Goal: Find specific page/section: Find specific page/section

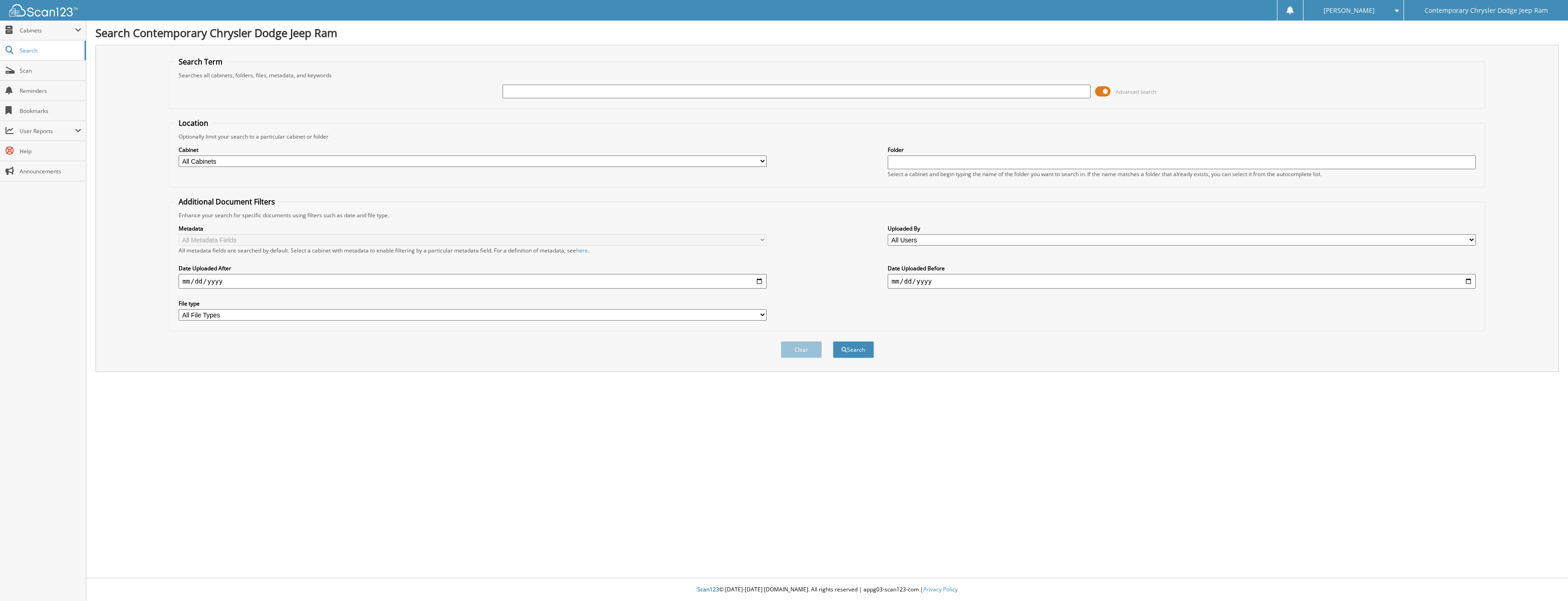
click at [514, 95] on input "text" at bounding box center [797, 92] width 588 height 14
type input "97079"
click at [833, 341] on button "Search" at bounding box center [853, 350] width 41 height 17
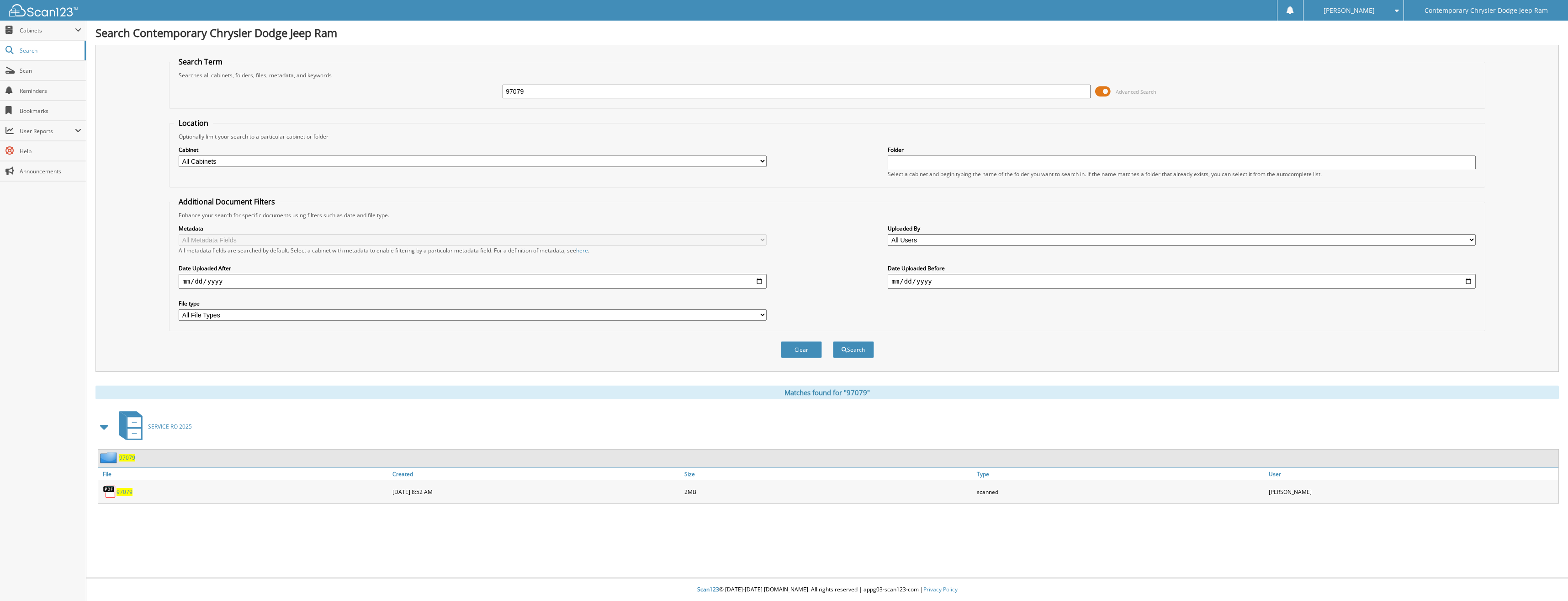
click at [121, 491] on span "97079" at bounding box center [125, 492] width 16 height 8
click at [525, 89] on input "97079" at bounding box center [797, 92] width 588 height 14
type input "97074"
click at [833, 341] on button "Search" at bounding box center [853, 350] width 41 height 17
click at [127, 488] on span "97074" at bounding box center [125, 492] width 16 height 8
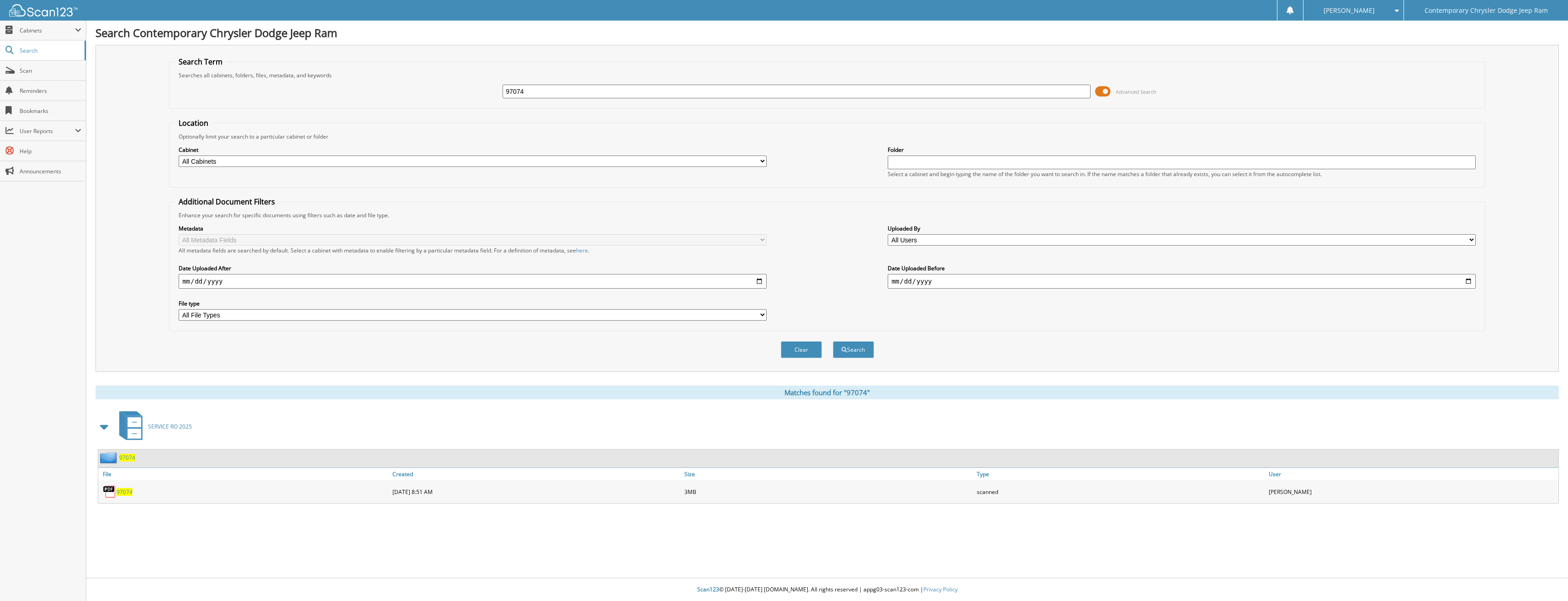
click at [530, 90] on input "97074" at bounding box center [797, 92] width 588 height 14
type input "97069"
click at [833, 341] on button "Search" at bounding box center [853, 350] width 41 height 17
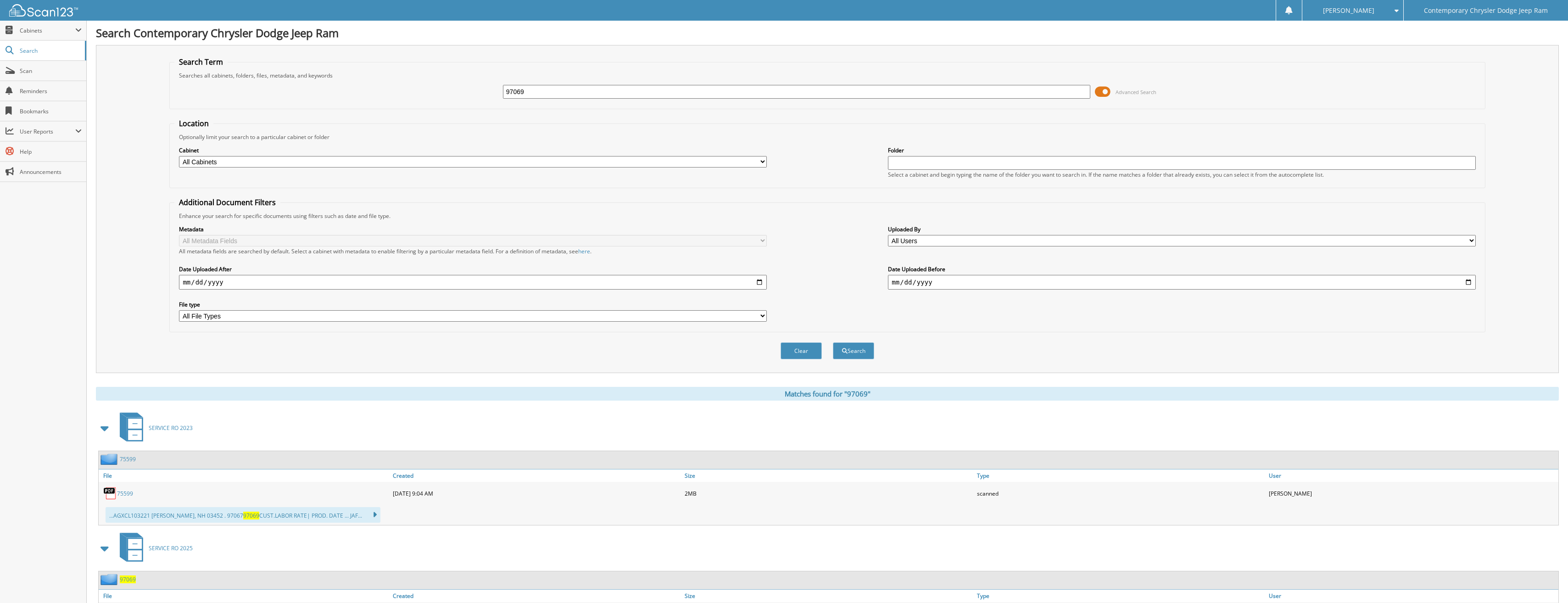
click at [131, 576] on span "97069" at bounding box center [128, 579] width 16 height 8
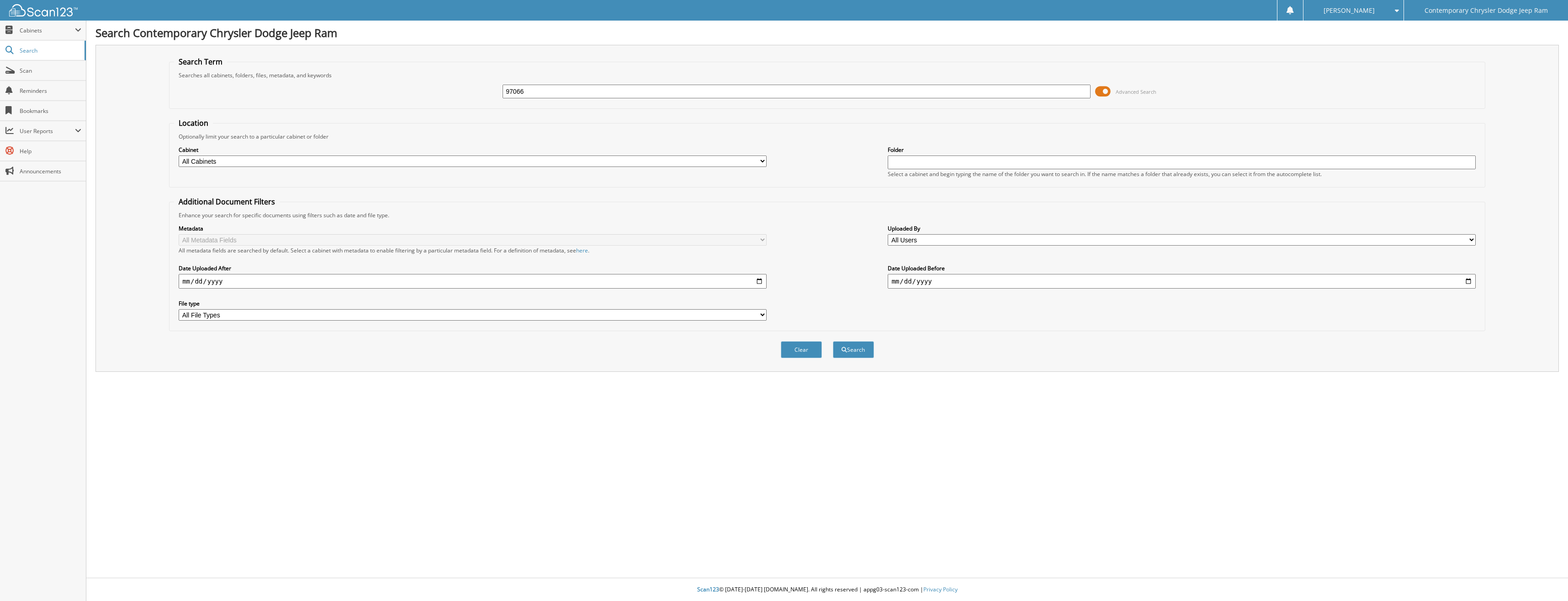
type input "97066"
click at [833, 341] on button "Search" at bounding box center [853, 350] width 41 height 17
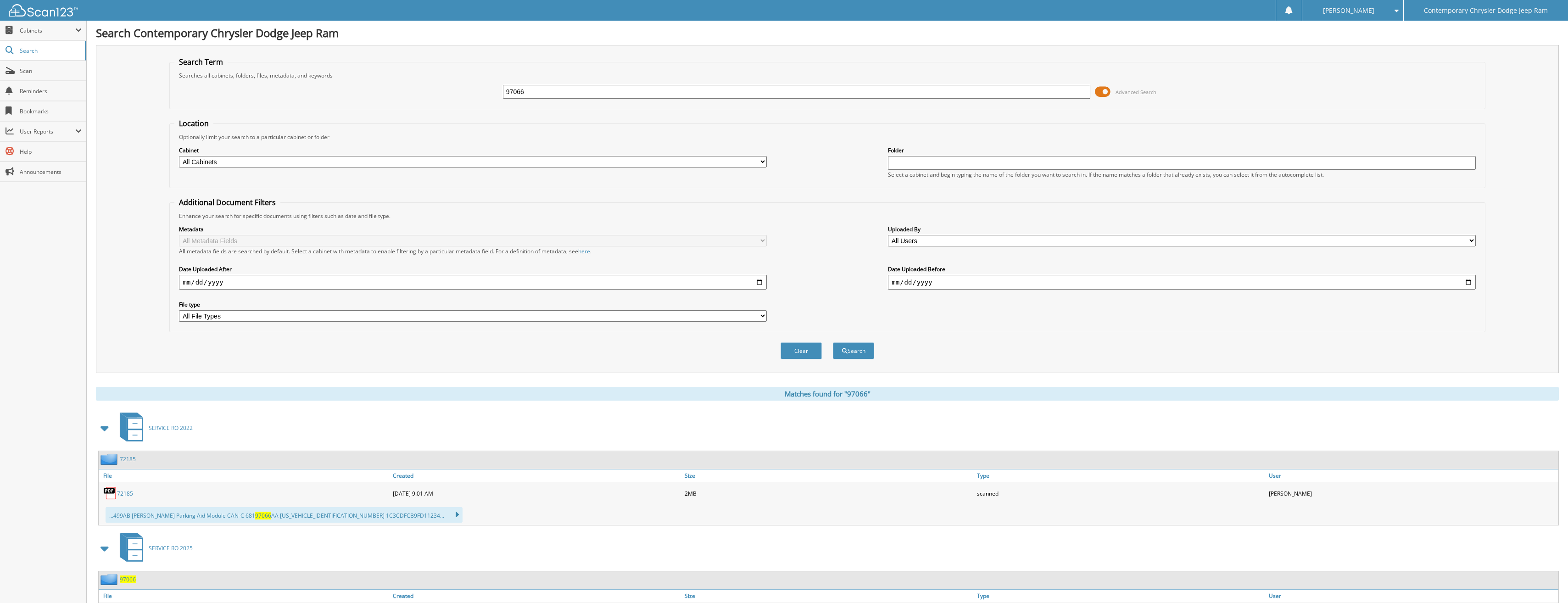
click at [126, 578] on span "97066" at bounding box center [128, 579] width 16 height 8
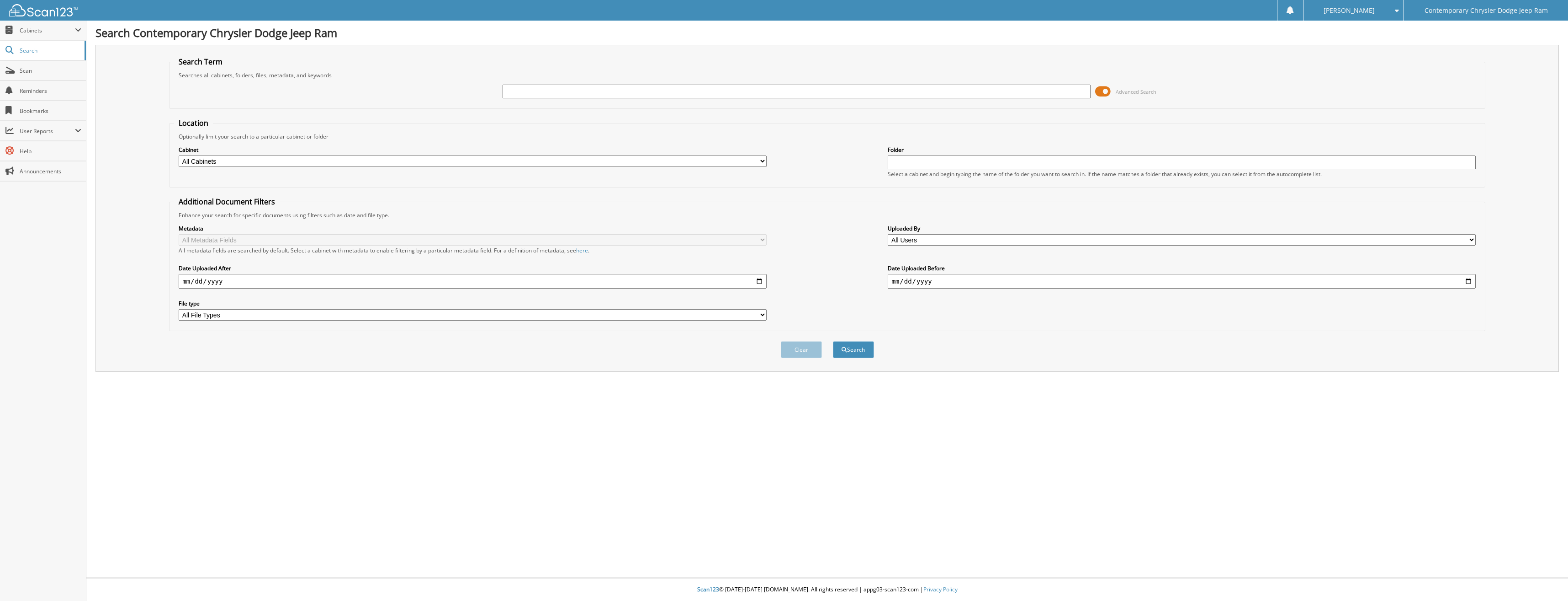
click at [545, 88] on input "text" at bounding box center [797, 92] width 588 height 14
type input "97057"
click at [833, 341] on button "Search" at bounding box center [853, 350] width 41 height 17
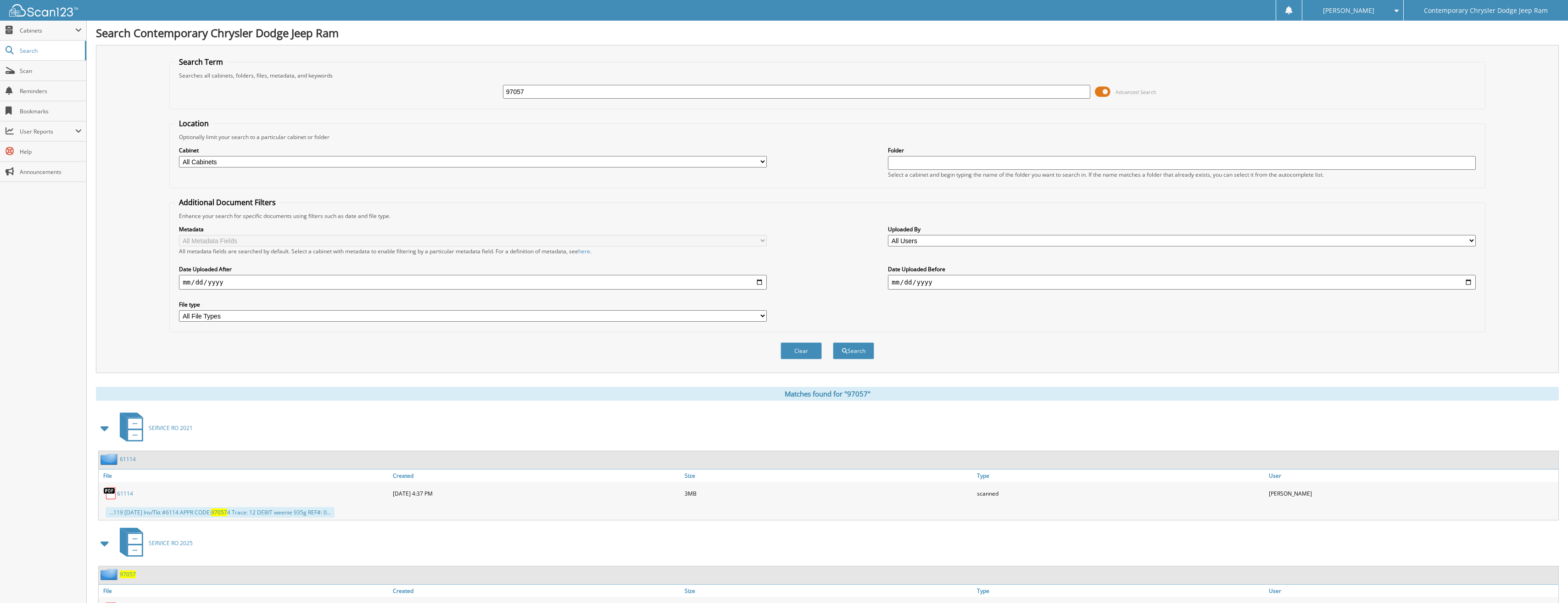
click at [128, 571] on span "97057" at bounding box center [128, 574] width 16 height 8
